Goal: Use online tool/utility

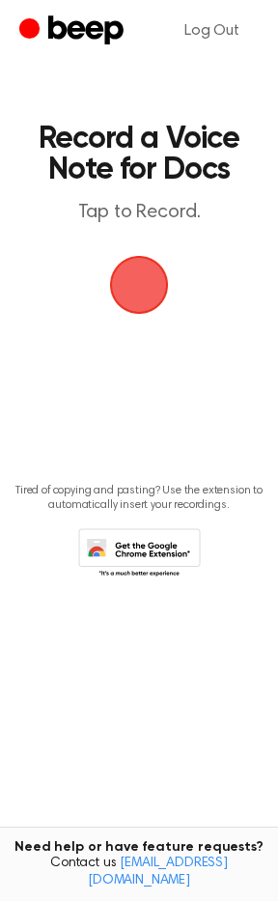
click at [125, 274] on span "button" at bounding box center [139, 285] width 54 height 54
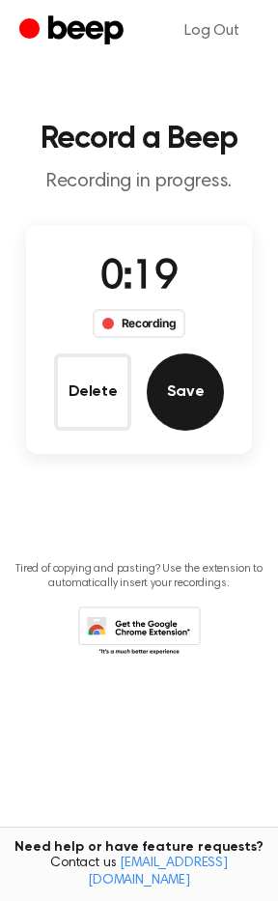
click at [174, 376] on button "Save" at bounding box center [185, 391] width 77 height 77
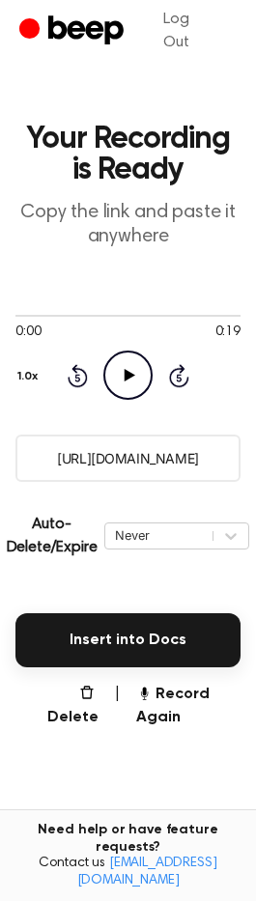
drag, startPoint x: 223, startPoint y: 458, endPoint x: 39, endPoint y: 465, distance: 184.5
click at [39, 465] on input "[URL][DOMAIN_NAME]" at bounding box center [127, 457] width 225 height 47
click at [169, 691] on button "Record Again" at bounding box center [188, 706] width 104 height 46
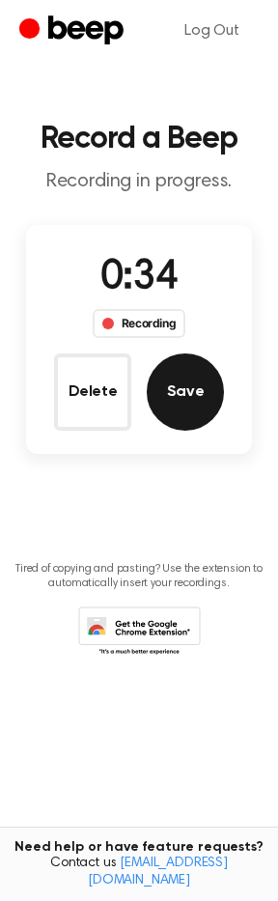
click at [164, 403] on button "Save" at bounding box center [185, 391] width 77 height 77
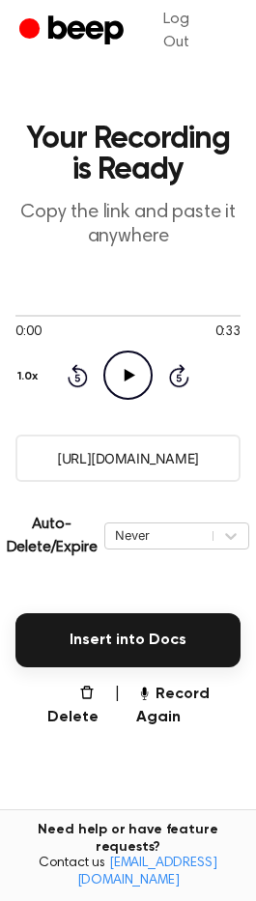
drag, startPoint x: 213, startPoint y: 454, endPoint x: 38, endPoint y: 474, distance: 176.9
click at [38, 474] on input "[URL][DOMAIN_NAME]" at bounding box center [127, 457] width 225 height 47
click at [141, 717] on button "Record Again" at bounding box center [188, 706] width 104 height 46
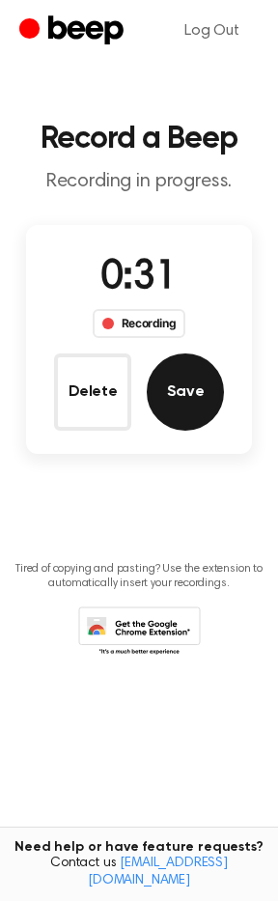
click at [181, 386] on button "Save" at bounding box center [185, 391] width 77 height 77
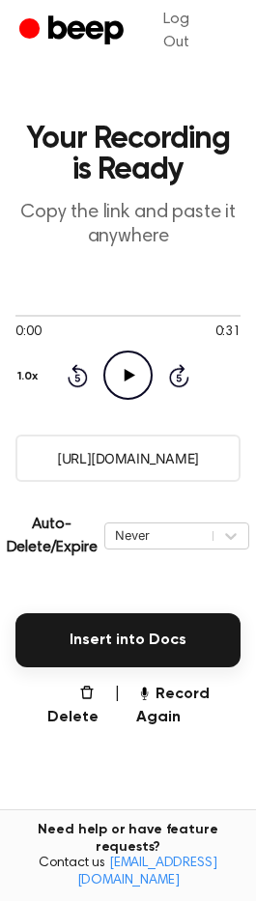
drag, startPoint x: 215, startPoint y: 451, endPoint x: 5, endPoint y: 466, distance: 211.0
click at [5, 466] on main "Your Recording is Ready Copy the link and paste it anywhere 0:00 0:31 Your brow…" at bounding box center [128, 501] width 256 height 1003
click at [145, 704] on button "Record Again" at bounding box center [188, 706] width 104 height 46
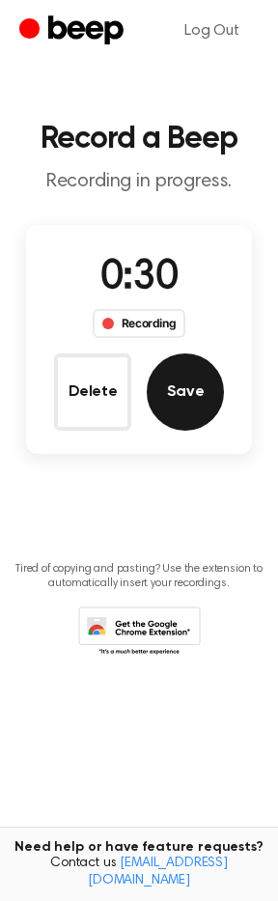
click at [204, 392] on button "Save" at bounding box center [185, 391] width 77 height 77
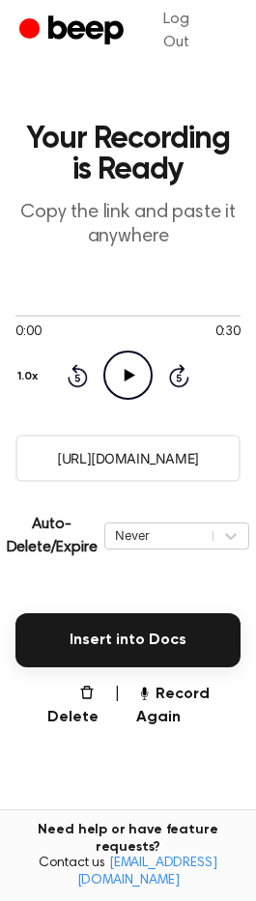
drag, startPoint x: 217, startPoint y: 466, endPoint x: 25, endPoint y: 472, distance: 192.2
click at [25, 472] on input "[URL][DOMAIN_NAME]" at bounding box center [127, 457] width 225 height 47
